Goal: Information Seeking & Learning: Learn about a topic

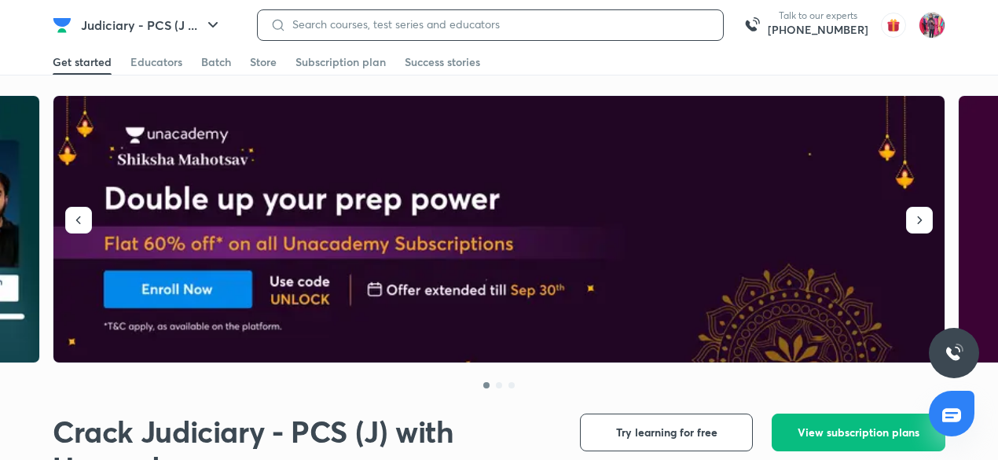
click at [544, 21] on input at bounding box center [498, 24] width 424 height 13
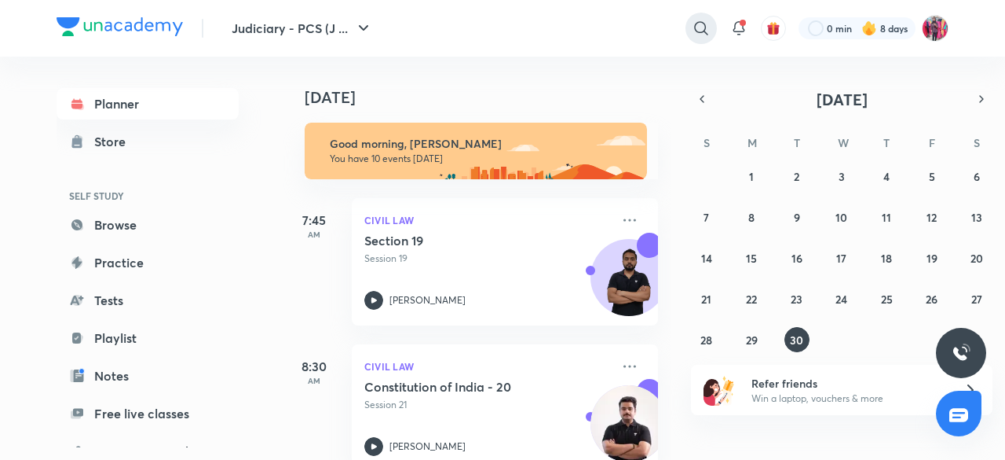
click at [696, 22] on icon at bounding box center [701, 28] width 19 height 19
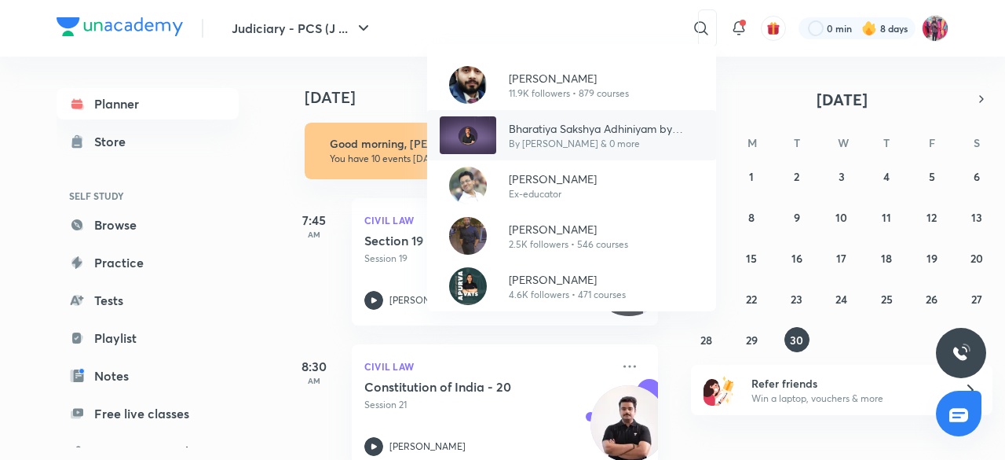
click at [563, 122] on p "Bharatiya Sakshya Adhiniyam by Anil Khanna" at bounding box center [606, 128] width 195 height 16
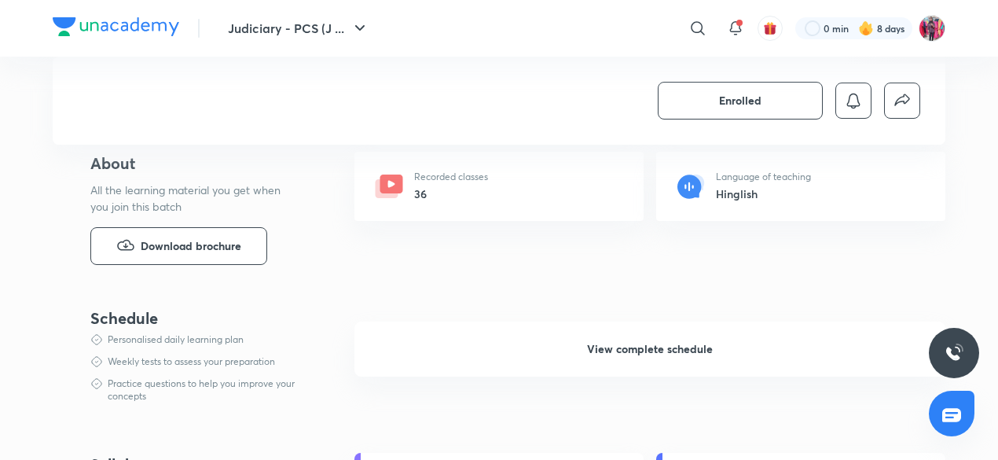
scroll to position [628, 0]
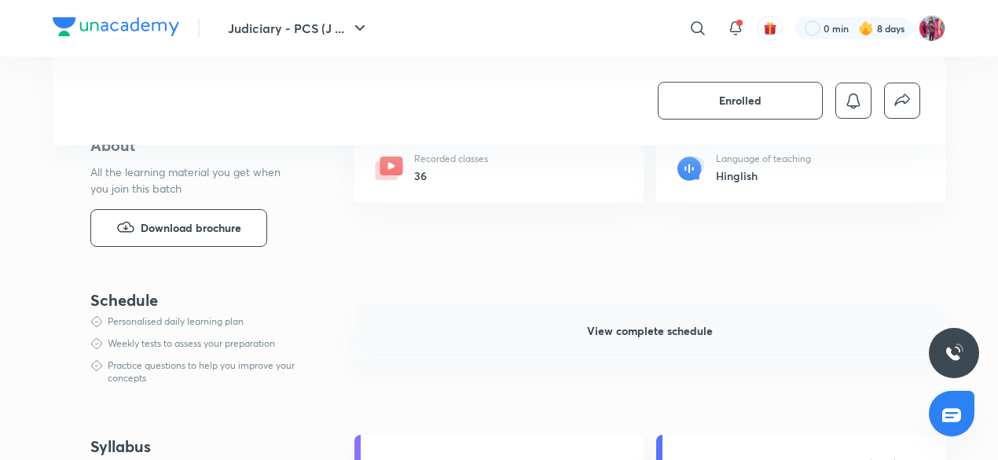
click at [661, 334] on span "View complete schedule" at bounding box center [650, 331] width 126 height 16
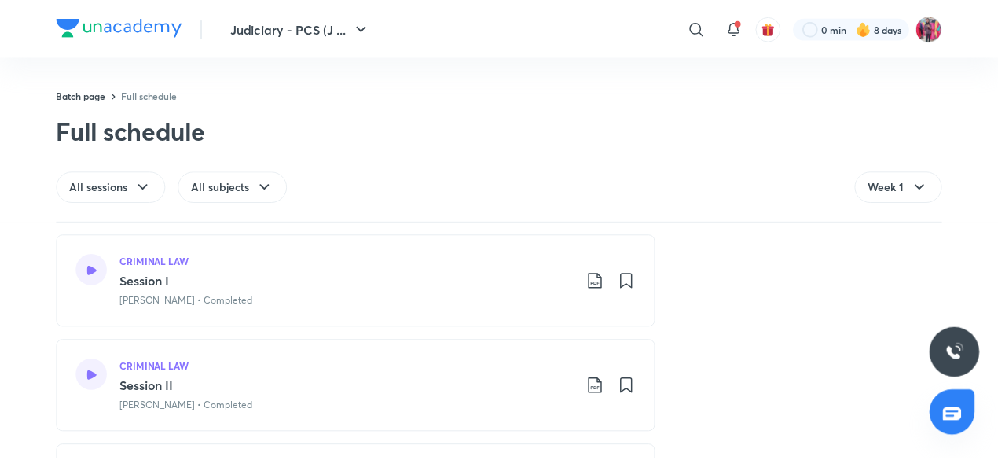
scroll to position [94, 0]
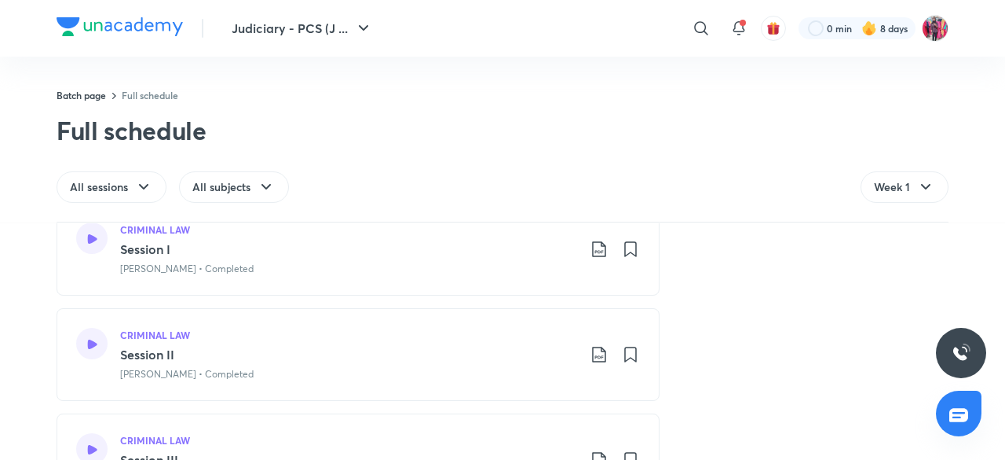
drag, startPoint x: 996, startPoint y: 442, endPoint x: 708, endPoint y: 285, distance: 328.3
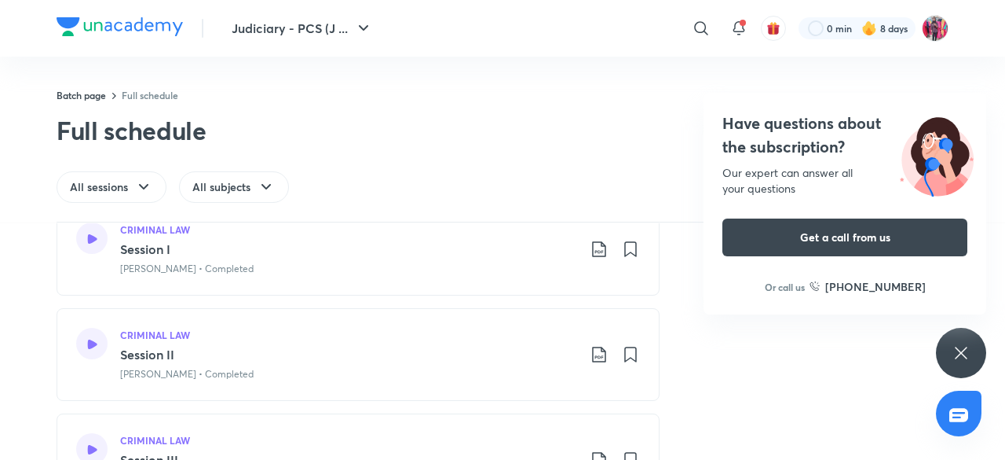
click at [963, 336] on div "Have questions about the subscription? Our expert can answer all your questions…" at bounding box center [961, 353] width 50 height 50
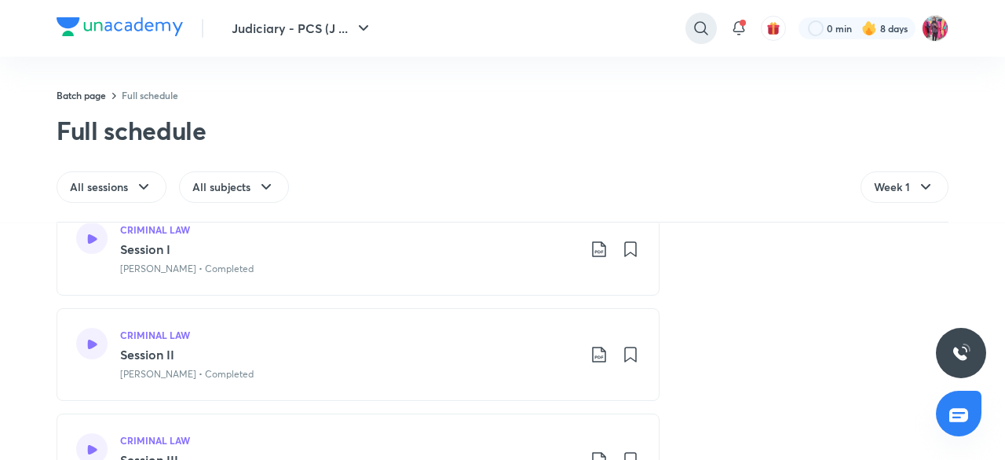
click at [693, 19] on icon at bounding box center [701, 28] width 19 height 19
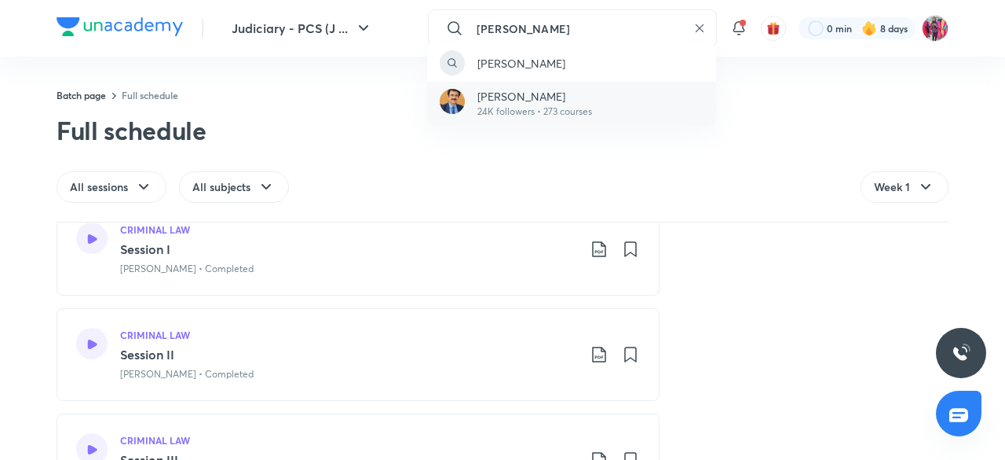
type input "anil khanna"
click at [528, 109] on p "24K followers • 273 courses" at bounding box center [535, 111] width 115 height 14
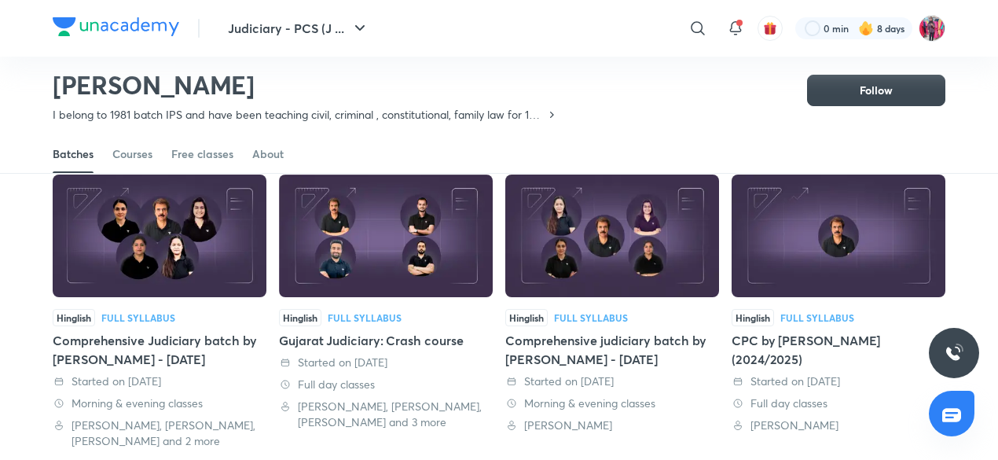
scroll to position [99, 0]
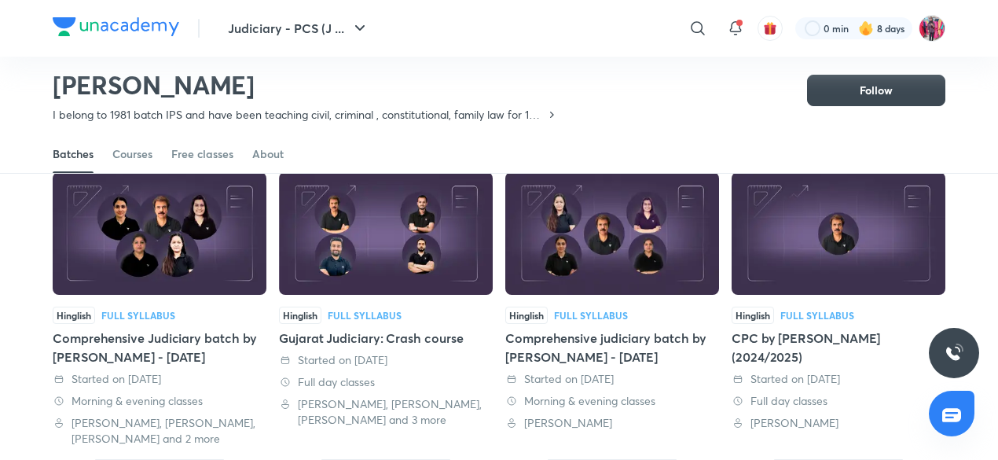
click at [145, 342] on div "Comprehensive Judiciary batch by Anil Khanna - January 2025" at bounding box center [160, 347] width 214 height 38
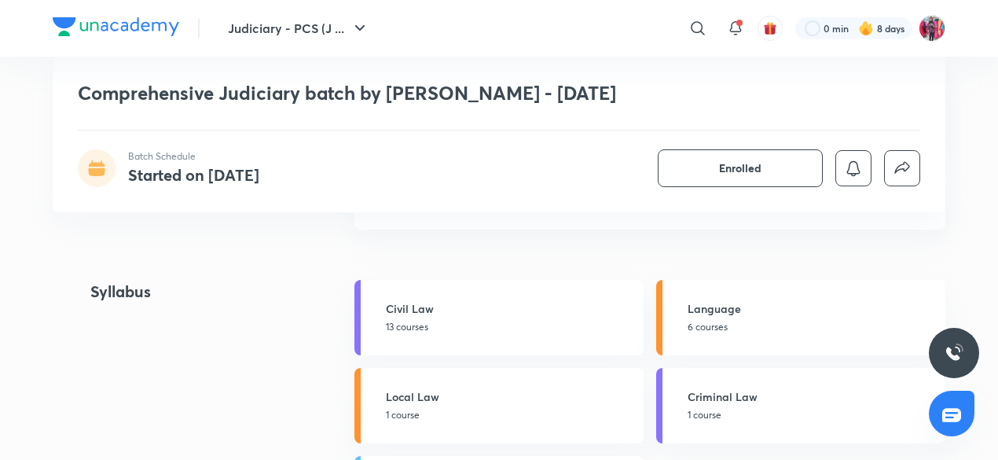
scroll to position [1320, 0]
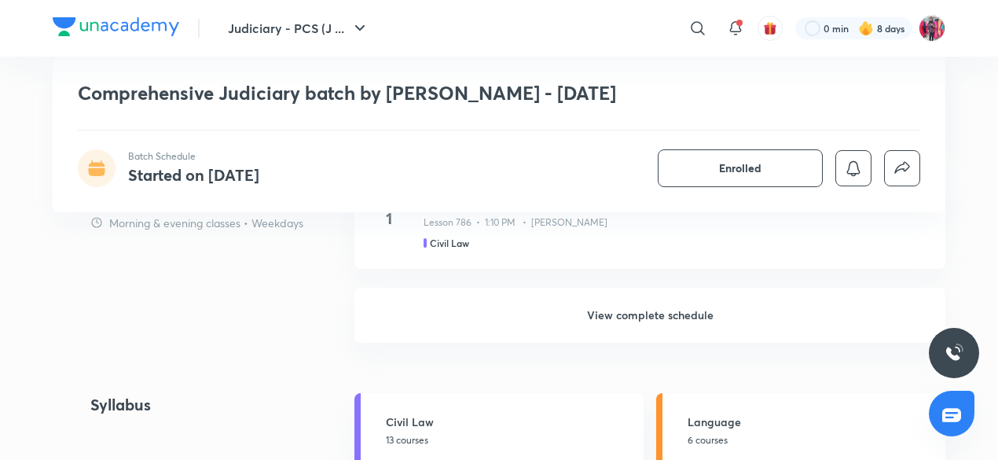
click at [658, 327] on h6 "View complete schedule" at bounding box center [649, 315] width 591 height 55
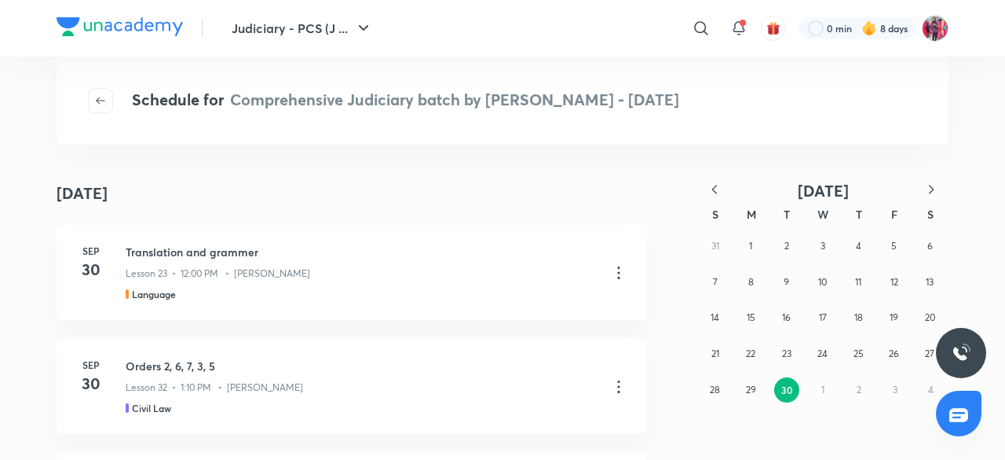
click at [712, 192] on icon "button" at bounding box center [715, 189] width 16 height 16
click at [833, 273] on div "27 28 29 30 1 2 3 4 5 6 7 8 9 10 11 12 13 14 15 16 17 18 19 20 21 22 23 24 25 2…" at bounding box center [823, 317] width 251 height 179
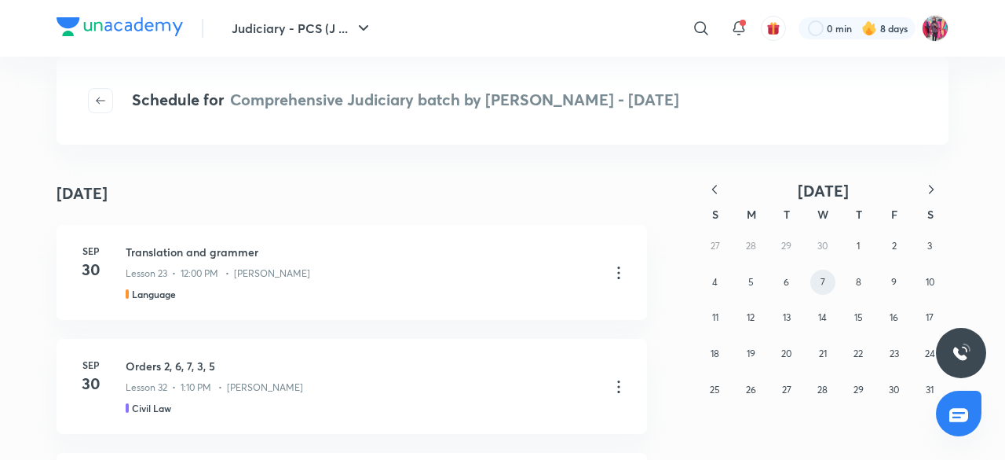
click at [821, 283] on abbr "7" at bounding box center [823, 282] width 5 height 12
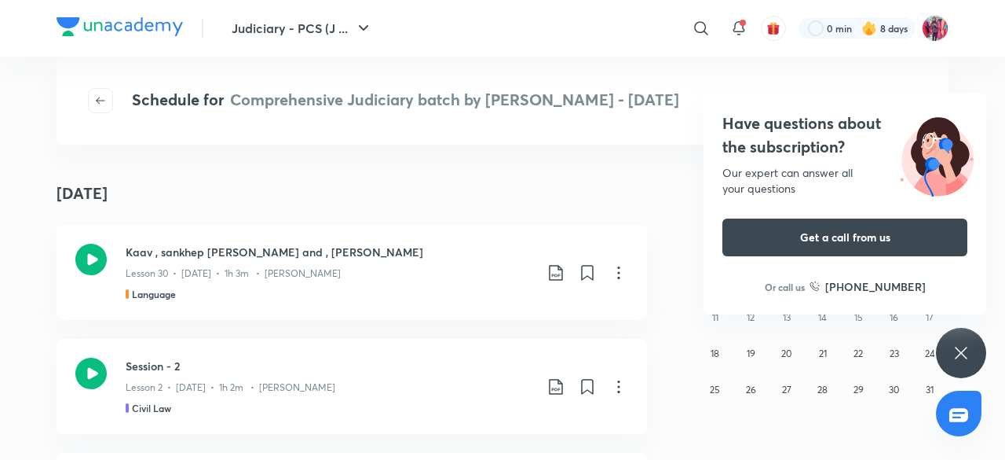
click at [952, 342] on div "Have questions about the subscription? Our expert can answer all your questions…" at bounding box center [961, 353] width 50 height 50
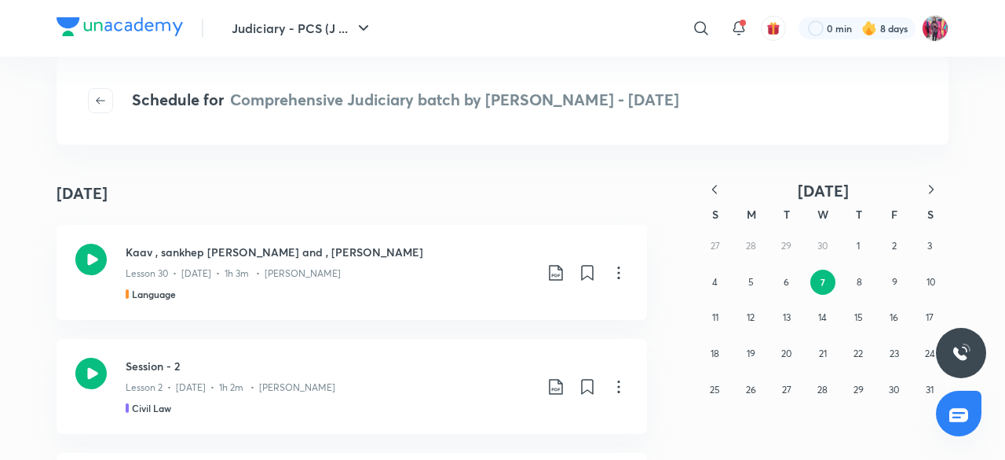
click at [997, 448] on div "May 7 May 7 Kaav , sankhep rachna and , vyakaran Lesson 30 • May 7 • 1h 3m • Ri…" at bounding box center [502, 318] width 1005 height 284
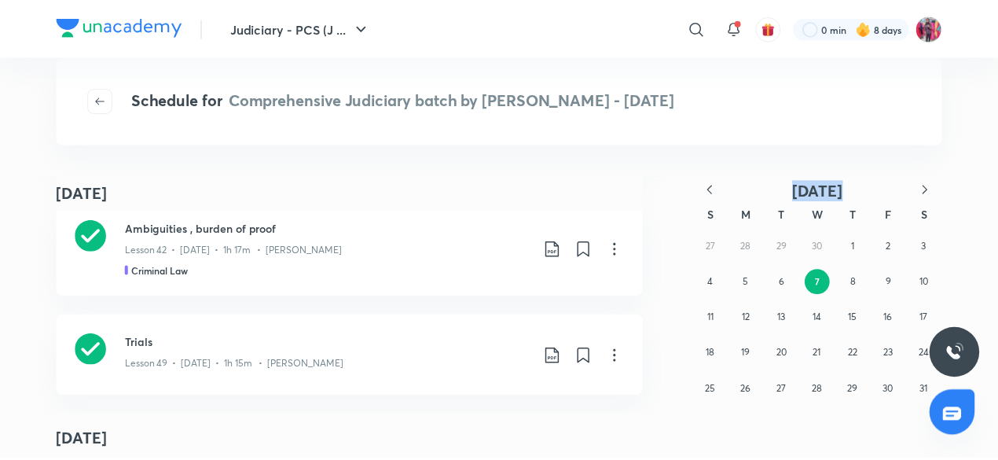
scroll to position [283, 0]
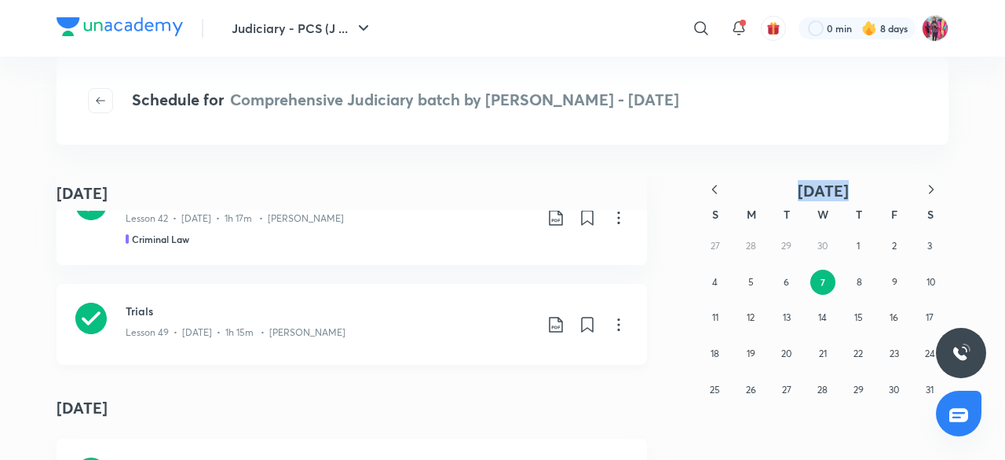
click at [616, 326] on icon at bounding box center [619, 324] width 19 height 19
click at [533, 373] on li "Go to course page" at bounding box center [531, 363] width 180 height 29
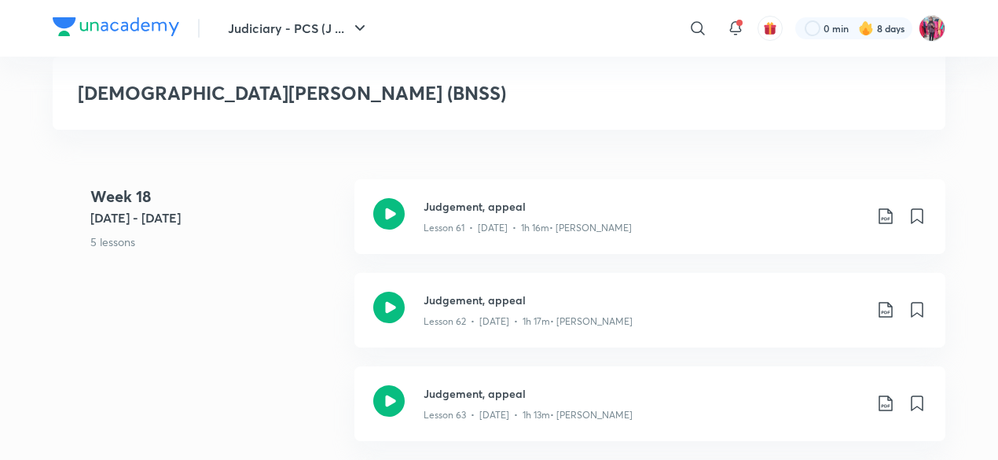
scroll to position [7981, 0]
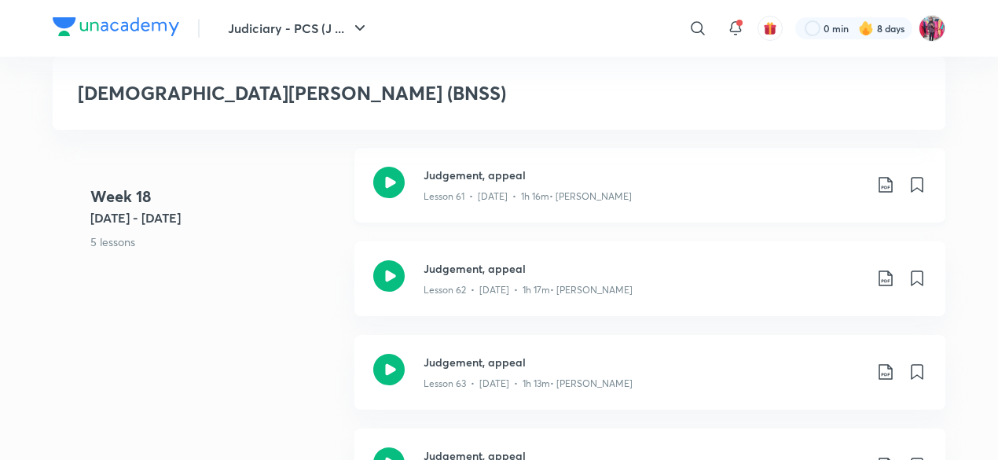
click at [456, 167] on h3 "Judgement, appeal" at bounding box center [643, 175] width 440 height 16
